Goal: Information Seeking & Learning: Learn about a topic

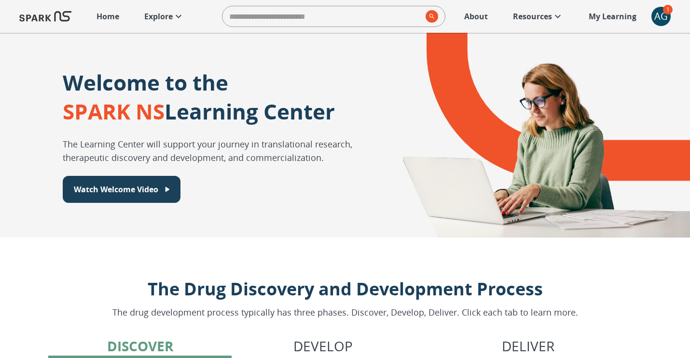
click at [163, 10] on link "Explore" at bounding box center [164, 16] width 50 height 21
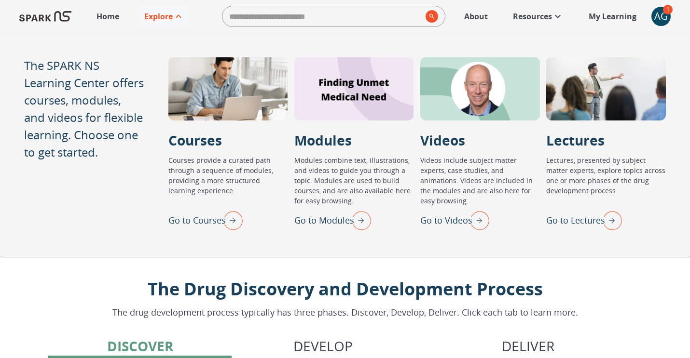
click at [362, 226] on img "Go to Modules" at bounding box center [359, 220] width 24 height 25
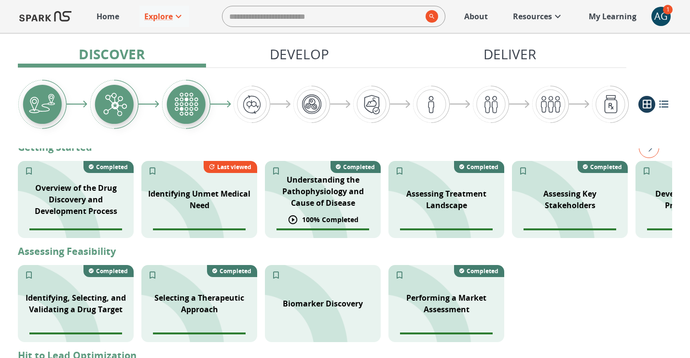
scroll to position [206, 0]
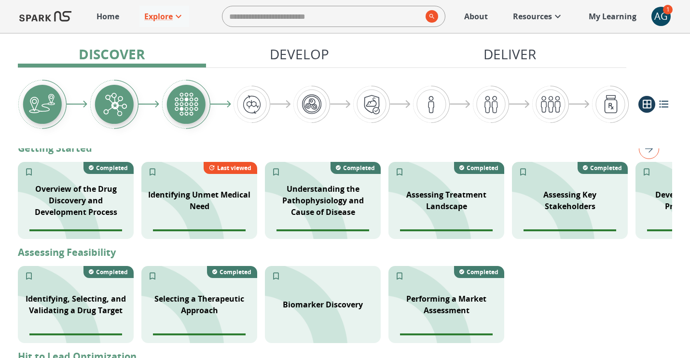
click at [654, 154] on img "right" at bounding box center [649, 149] width 20 height 20
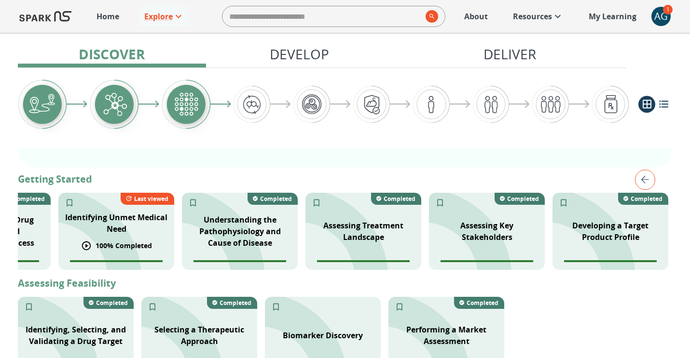
scroll to position [174, 0]
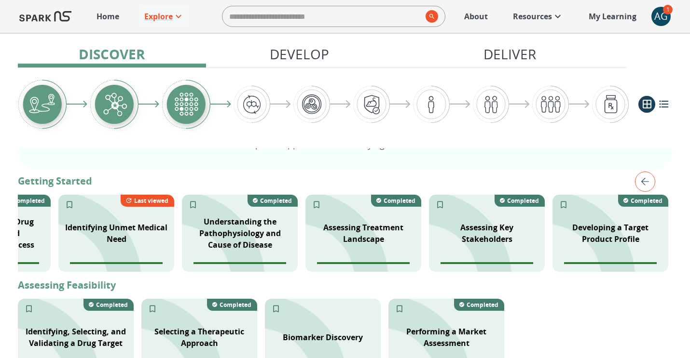
click at [660, 115] on div at bounding box center [345, 104] width 654 height 73
click at [663, 104] on icon "list view" at bounding box center [664, 104] width 12 height 12
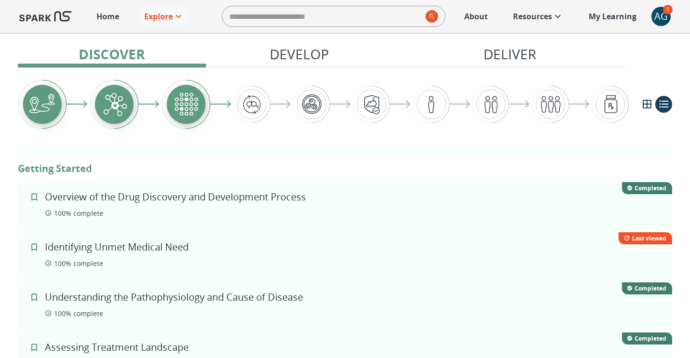
scroll to position [0, 0]
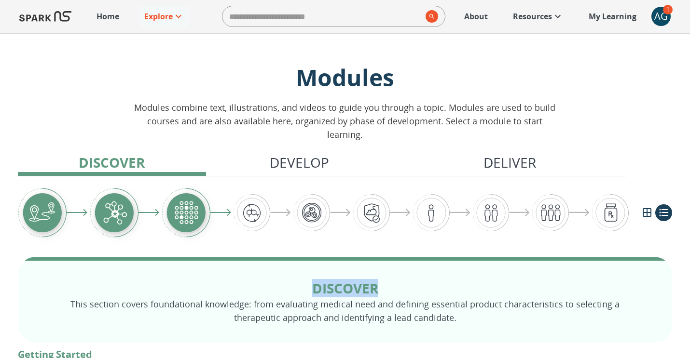
click at [640, 210] on button "grid view" at bounding box center [646, 212] width 17 height 17
click at [109, 20] on p "Home" at bounding box center [107, 17] width 23 height 12
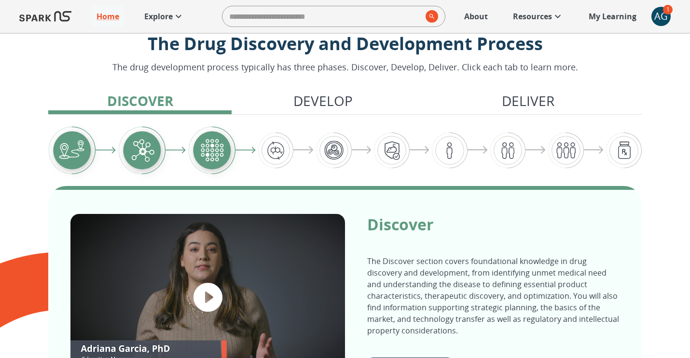
scroll to position [272, 0]
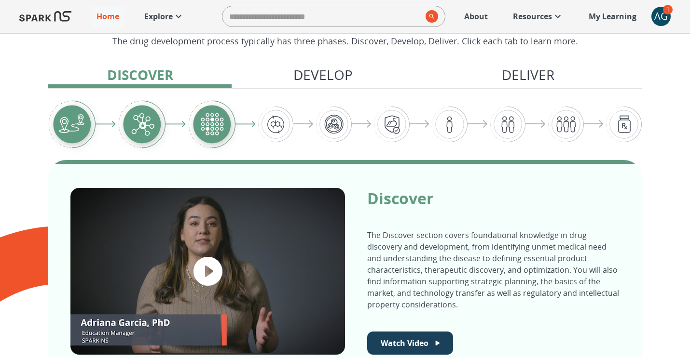
click at [324, 64] on div "The Drug Discovery and Development Process The drug development process typical…" at bounding box center [345, 196] width 690 height 461
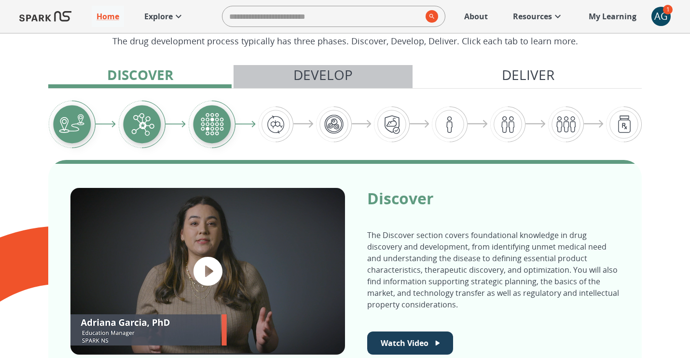
click at [323, 70] on p "Develop" at bounding box center [322, 75] width 59 height 20
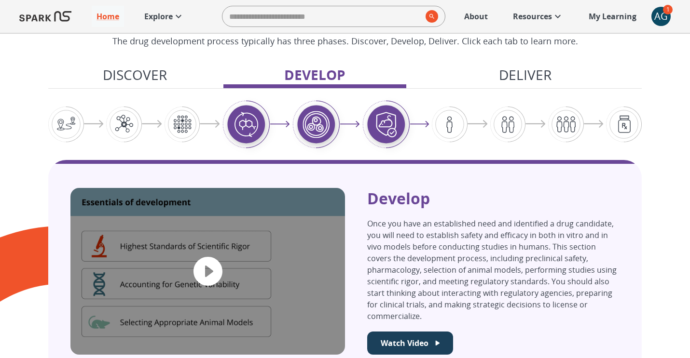
click at [502, 72] on p "Deliver" at bounding box center [525, 75] width 53 height 20
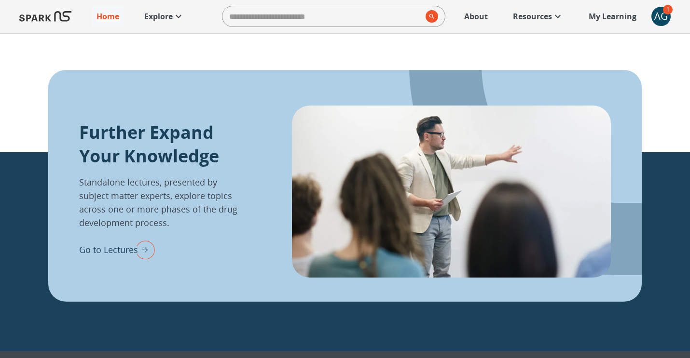
scroll to position [1057, 0]
click at [164, 17] on p "Explore" at bounding box center [158, 17] width 28 height 12
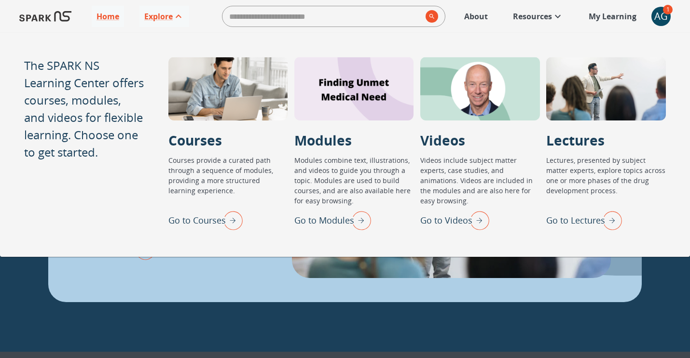
click at [613, 218] on img "Go to Lectures" at bounding box center [610, 220] width 24 height 25
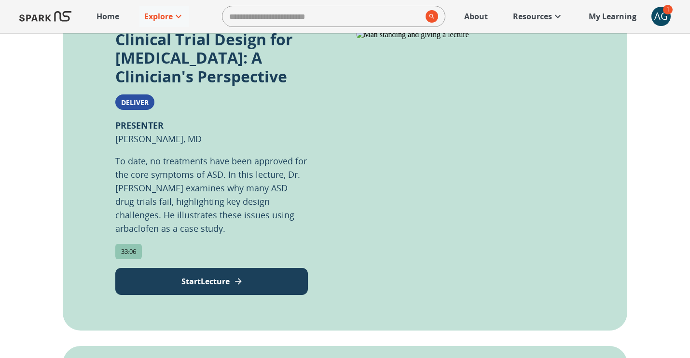
scroll to position [242, 0]
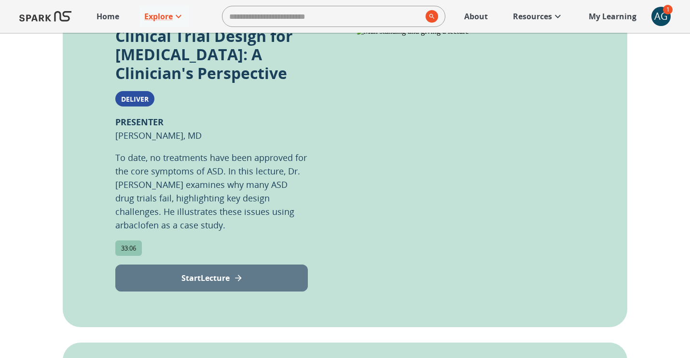
click at [230, 276] on p "Start Lecture" at bounding box center [205, 278] width 48 height 12
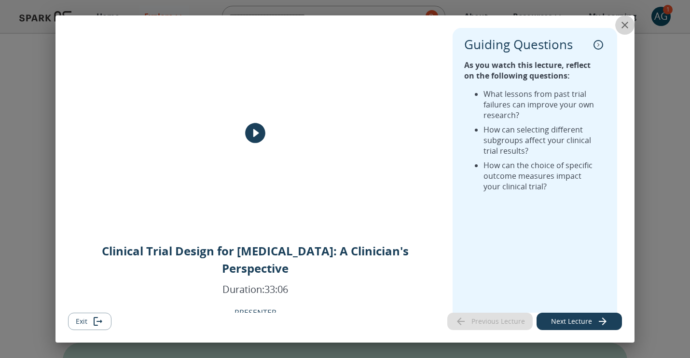
click at [624, 30] on icon "close" at bounding box center [625, 25] width 12 height 12
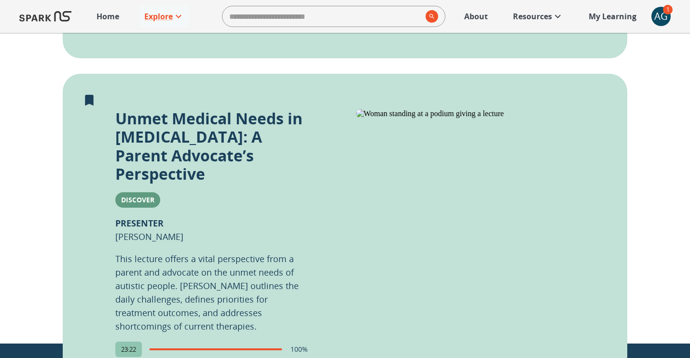
scroll to position [348, 0]
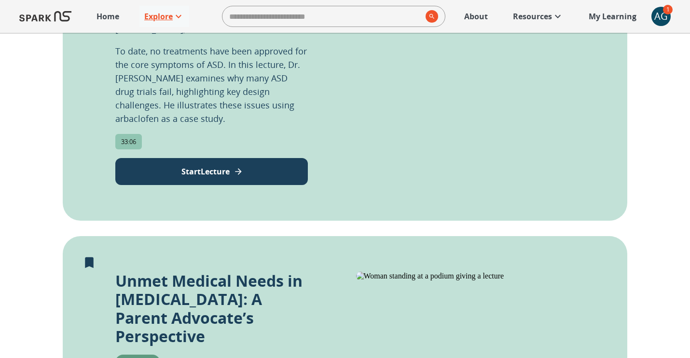
click at [164, 16] on p "Explore" at bounding box center [158, 17] width 28 height 12
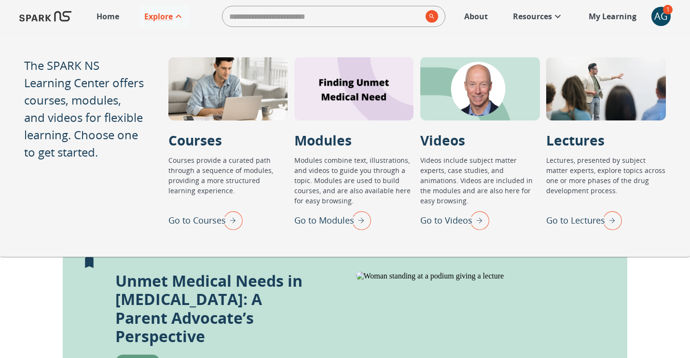
click at [362, 224] on img "Go to Modules" at bounding box center [359, 220] width 24 height 25
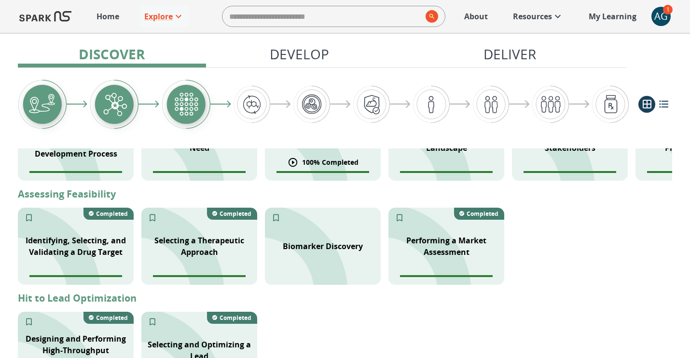
scroll to position [274, 0]
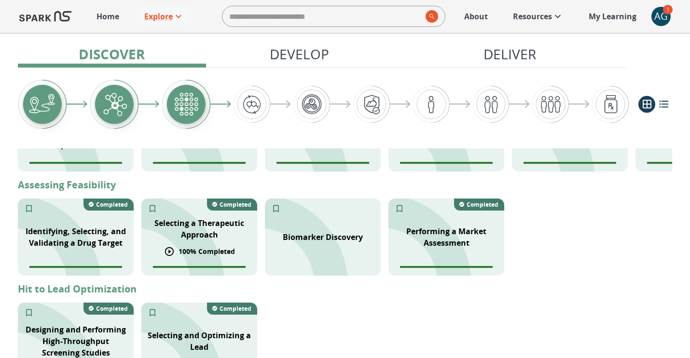
click at [198, 231] on p "Selecting a Therapeutic Approach" at bounding box center [199, 229] width 104 height 23
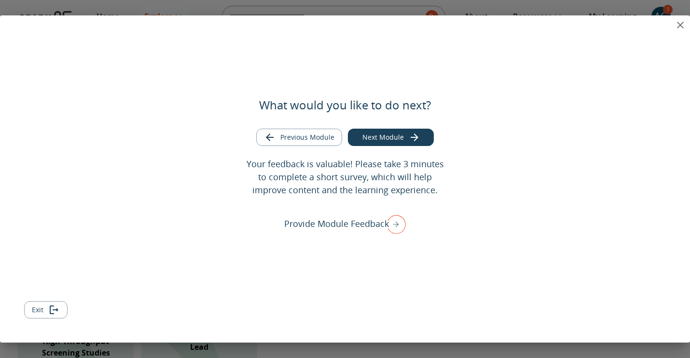
click at [678, 26] on icon "close" at bounding box center [680, 25] width 12 height 12
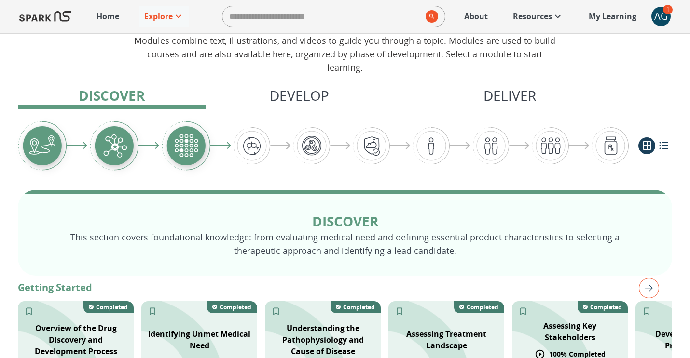
scroll to position [32, 0]
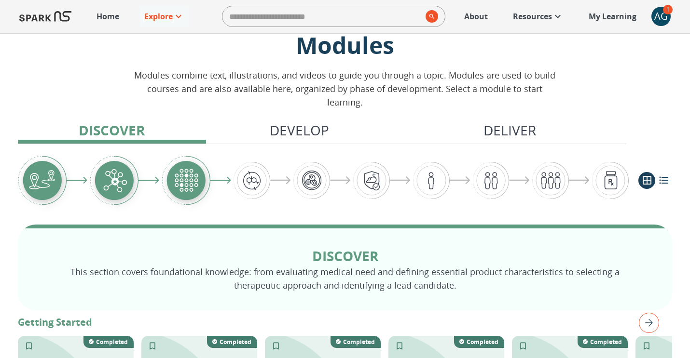
click at [663, 183] on icon "list view" at bounding box center [664, 181] width 12 height 12
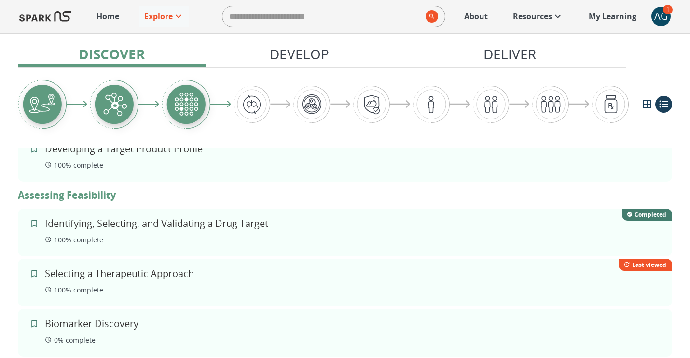
scroll to position [478, 0]
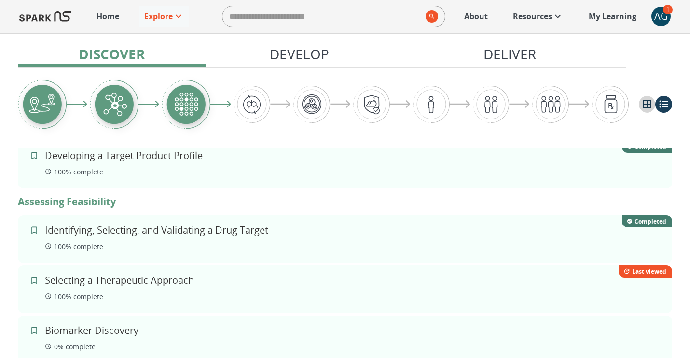
click at [642, 104] on icon "grid view" at bounding box center [646, 104] width 9 height 9
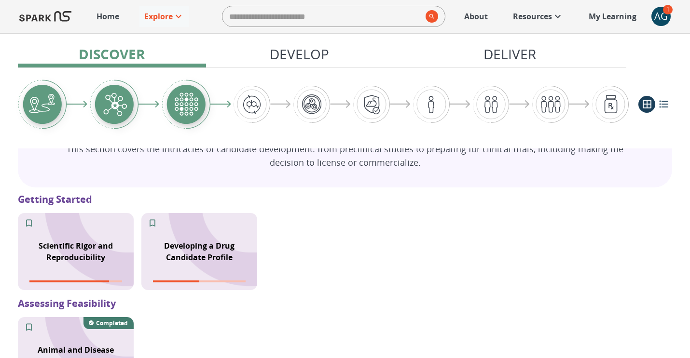
scroll to position [856, 0]
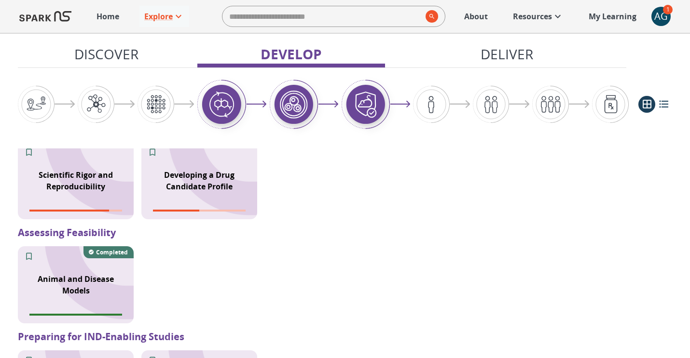
click at [661, 99] on icon "list view" at bounding box center [664, 104] width 12 height 12
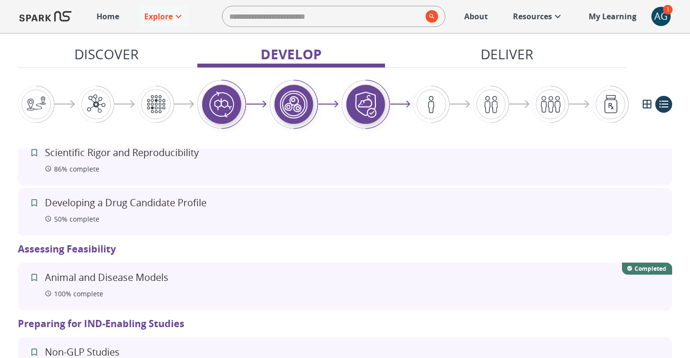
scroll to position [1137, 0]
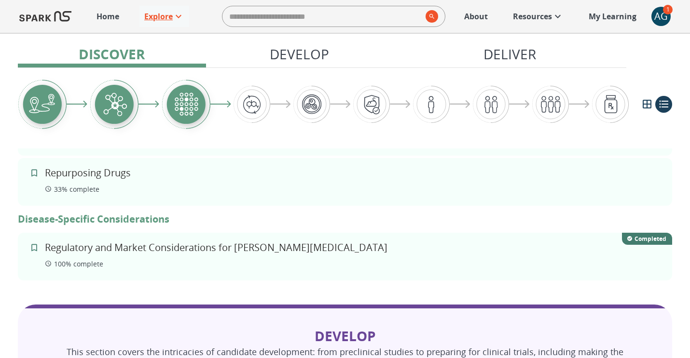
click at [172, 17] on p "Explore" at bounding box center [158, 17] width 28 height 12
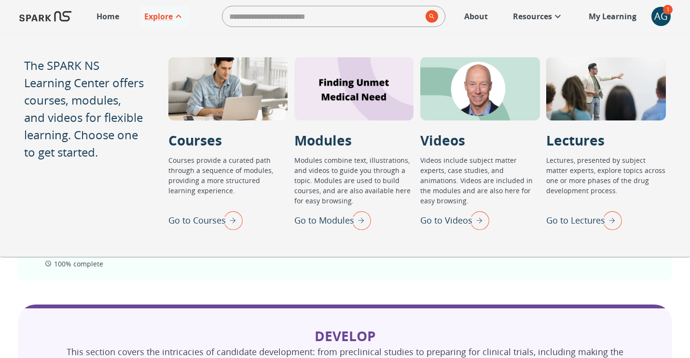
click at [480, 217] on img "Go to Videos" at bounding box center [477, 220] width 24 height 25
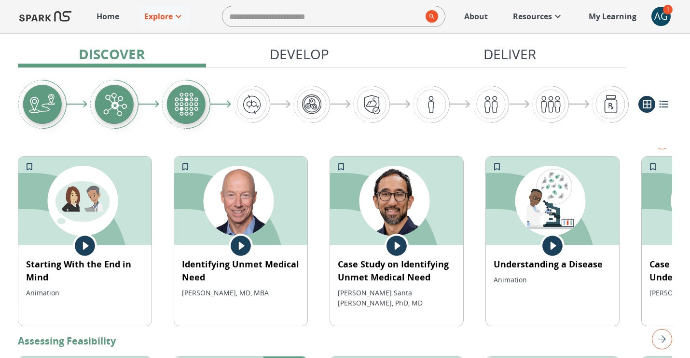
scroll to position [106, 0]
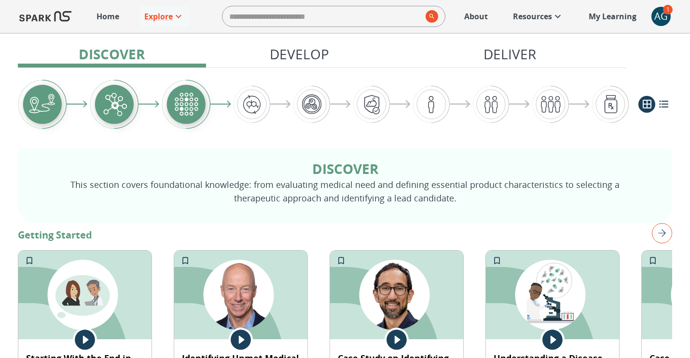
click at [540, 21] on p "Resources" at bounding box center [532, 17] width 39 height 12
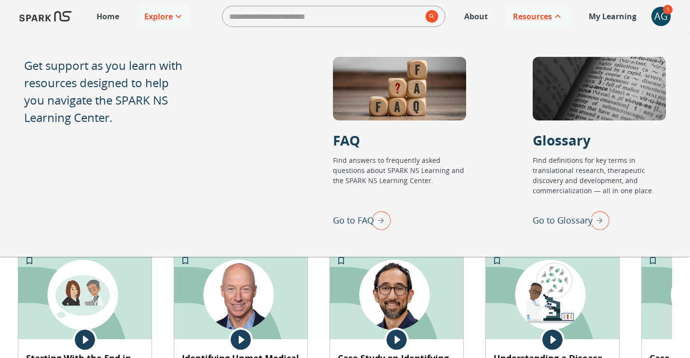
click at [603, 220] on img "Go to Glossary" at bounding box center [597, 220] width 24 height 25
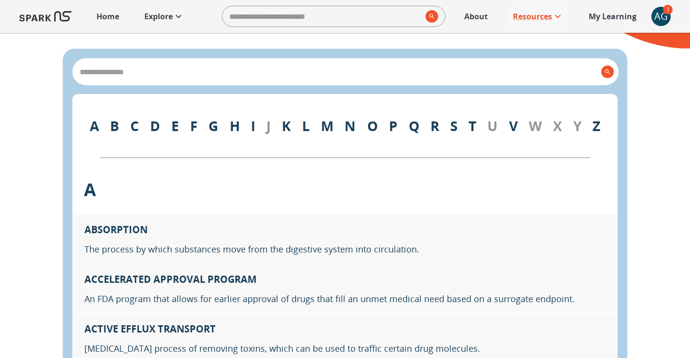
scroll to position [127, 0]
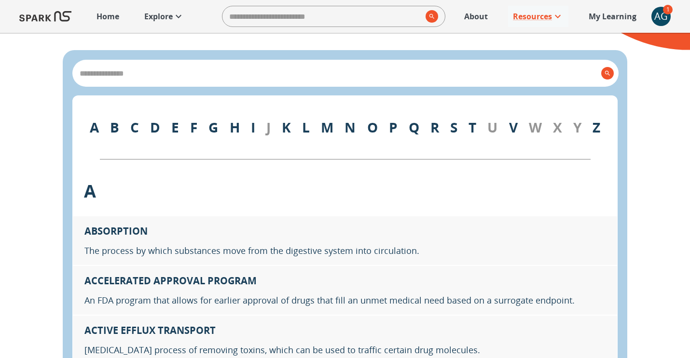
click at [251, 79] on input "search" at bounding box center [336, 74] width 521 height 14
type input "*"
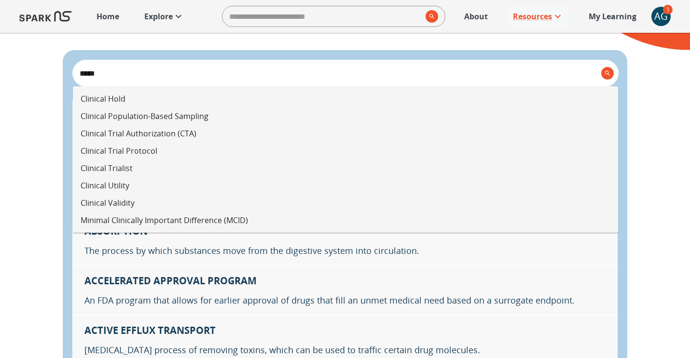
click at [151, 97] on li "Clinical Hold" at bounding box center [345, 98] width 545 height 17
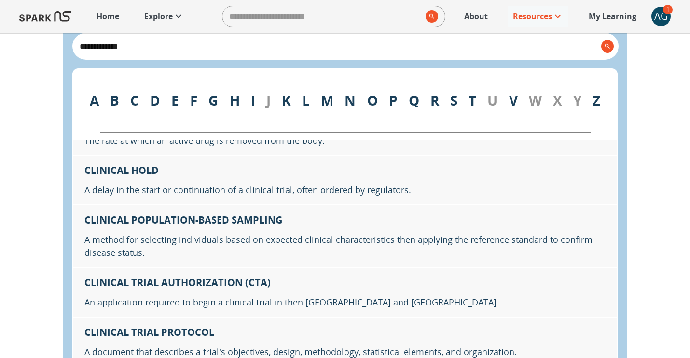
scroll to position [2158, 0]
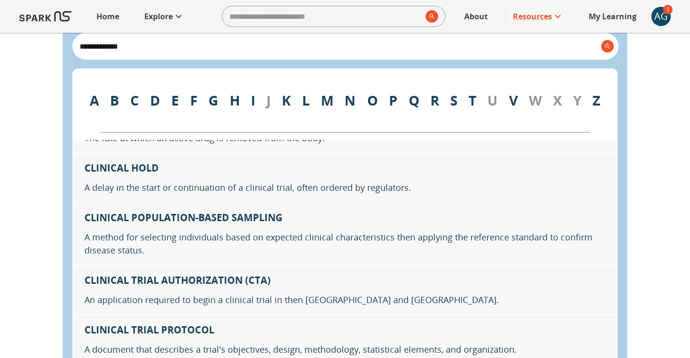
type input "**********"
click at [356, 104] on div "A B C D E F G H I J K L M N O P Q R S T U V W X Y Z" at bounding box center [344, 100] width 545 height 64
click at [347, 103] on link "N" at bounding box center [349, 100] width 11 height 18
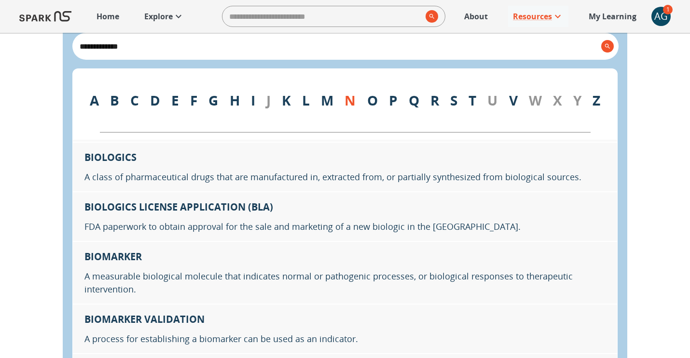
scroll to position [923, 0]
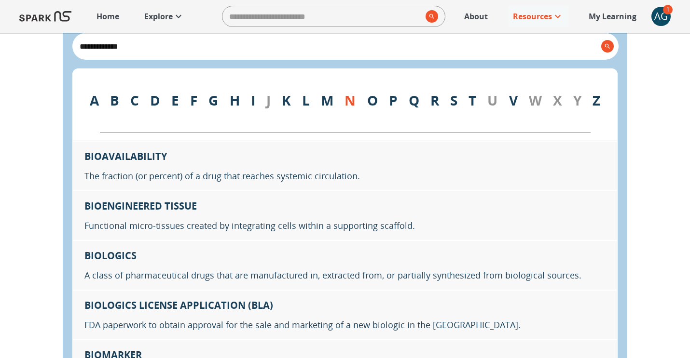
click at [151, 21] on p "Explore" at bounding box center [158, 17] width 28 height 12
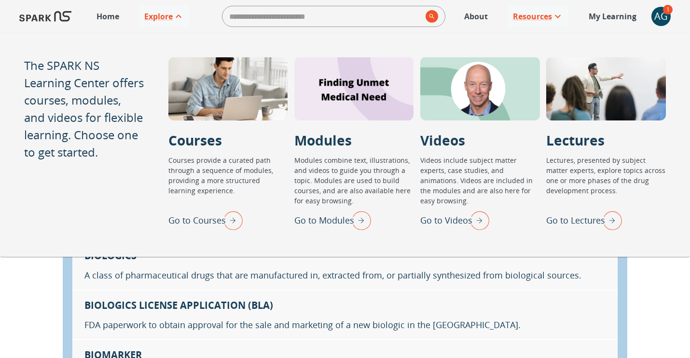
click at [231, 223] on img "Go to Courses" at bounding box center [230, 220] width 24 height 25
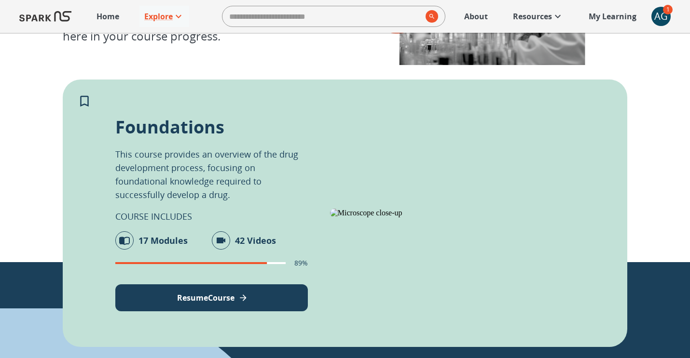
scroll to position [136, 0]
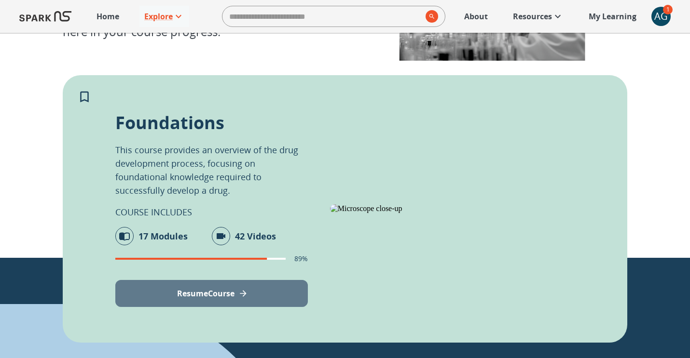
click at [247, 288] on button "Resume Course" at bounding box center [211, 293] width 192 height 27
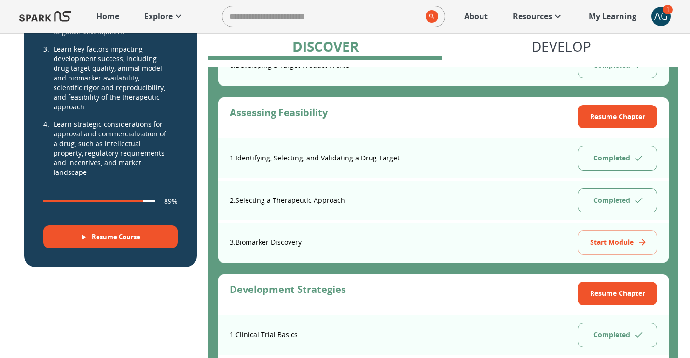
scroll to position [446, 0]
